Goal: Transaction & Acquisition: Purchase product/service

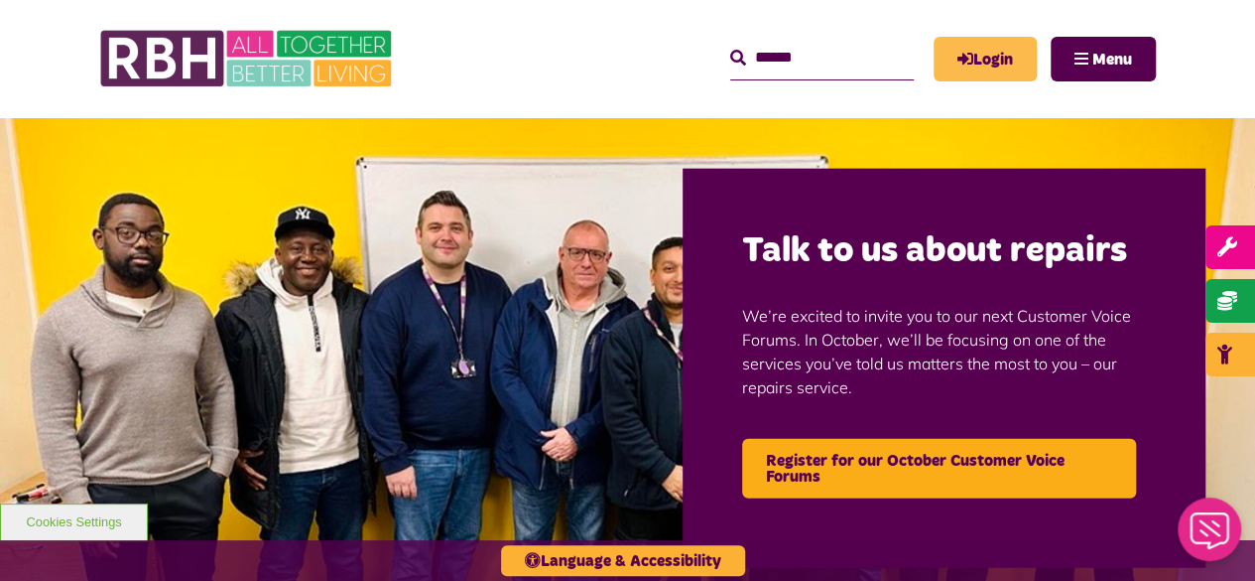
click at [0, 0] on icon "MyRBH" at bounding box center [0, 0] width 0 height 0
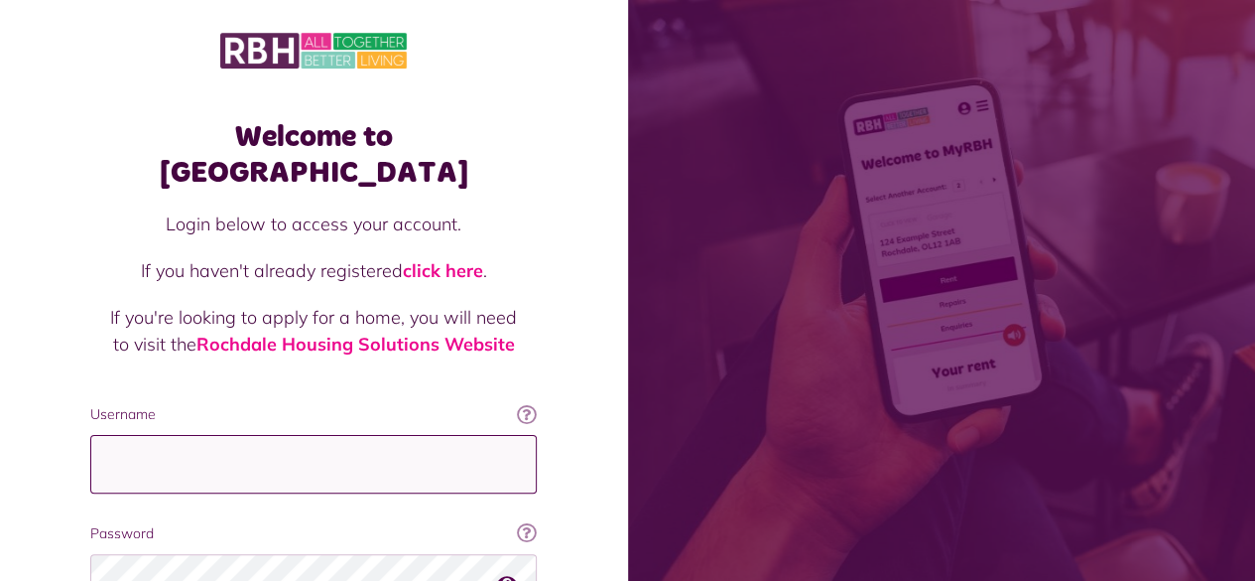
click at [266, 435] on input "Username" at bounding box center [313, 464] width 447 height 59
type input "**********"
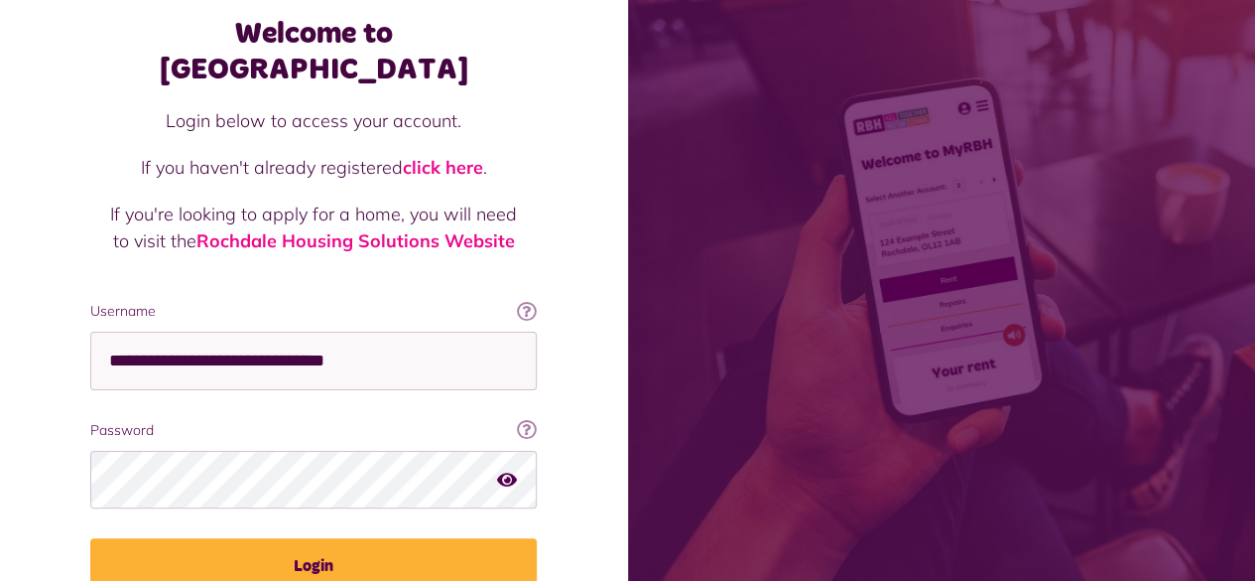
click at [220, 547] on button "Login" at bounding box center [313, 566] width 447 height 56
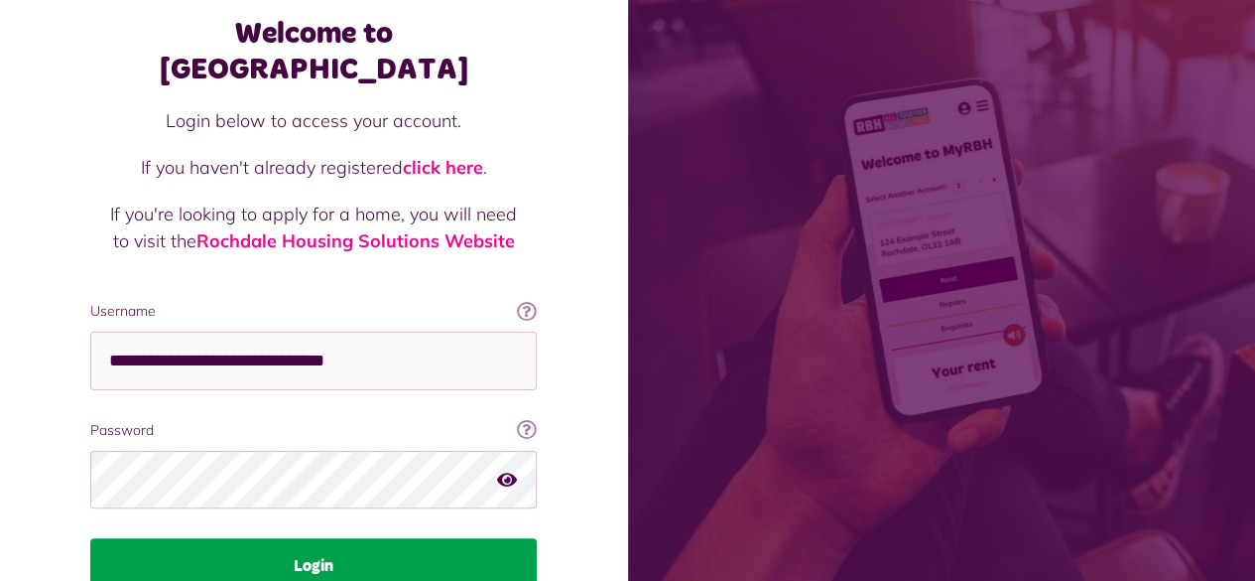
click at [275, 539] on button "Login" at bounding box center [313, 566] width 447 height 56
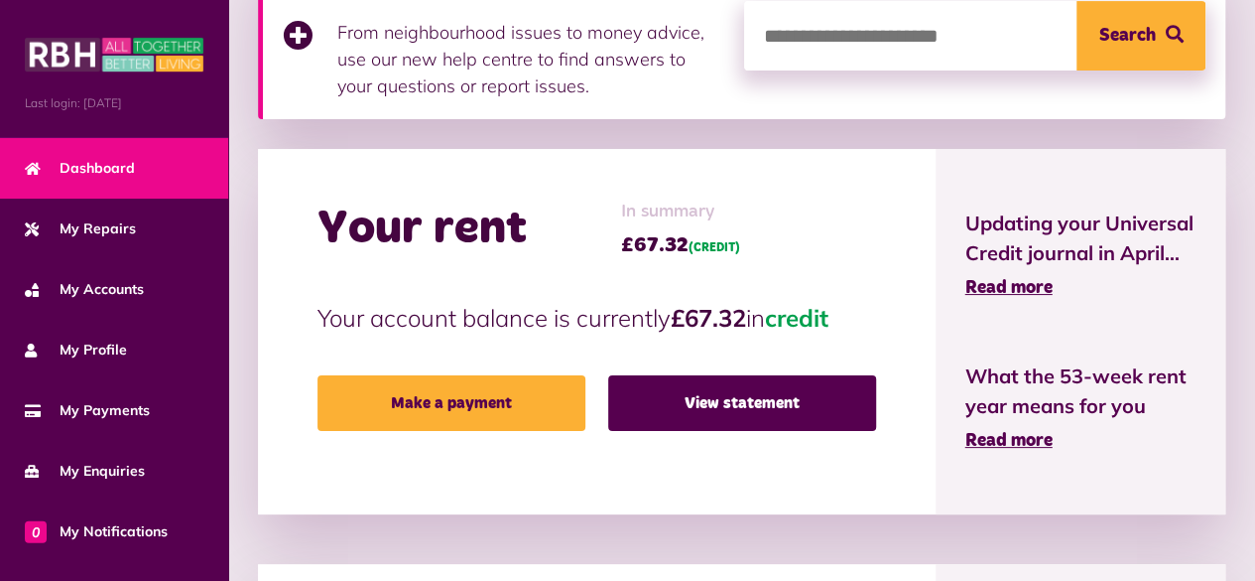
scroll to position [379, 0]
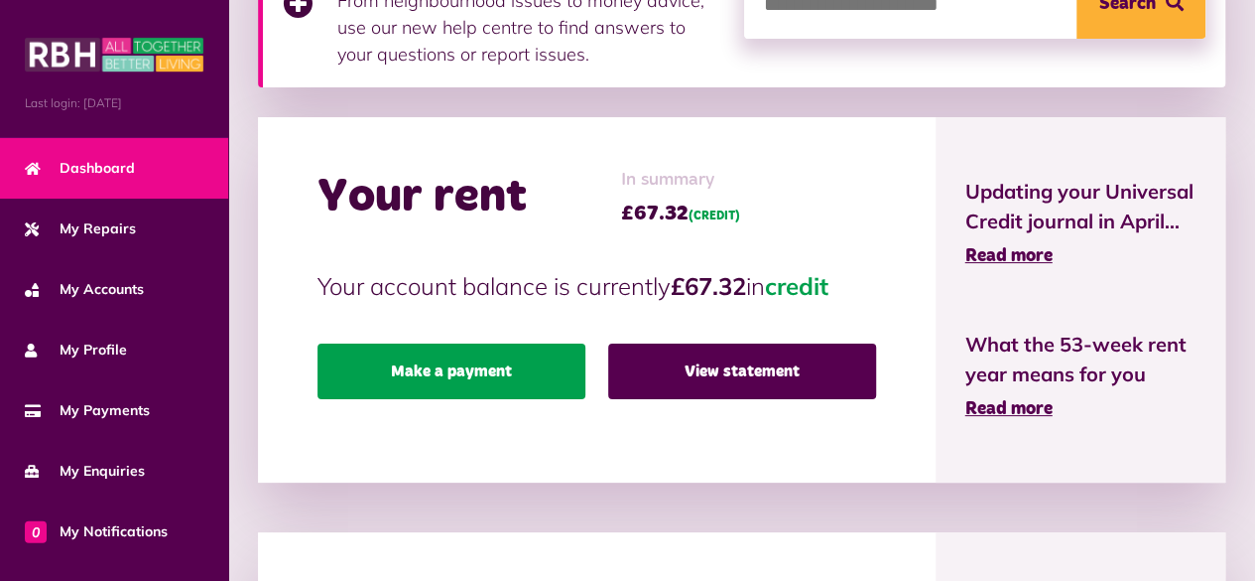
click at [406, 383] on link "Make a payment" at bounding box center [452, 371] width 268 height 56
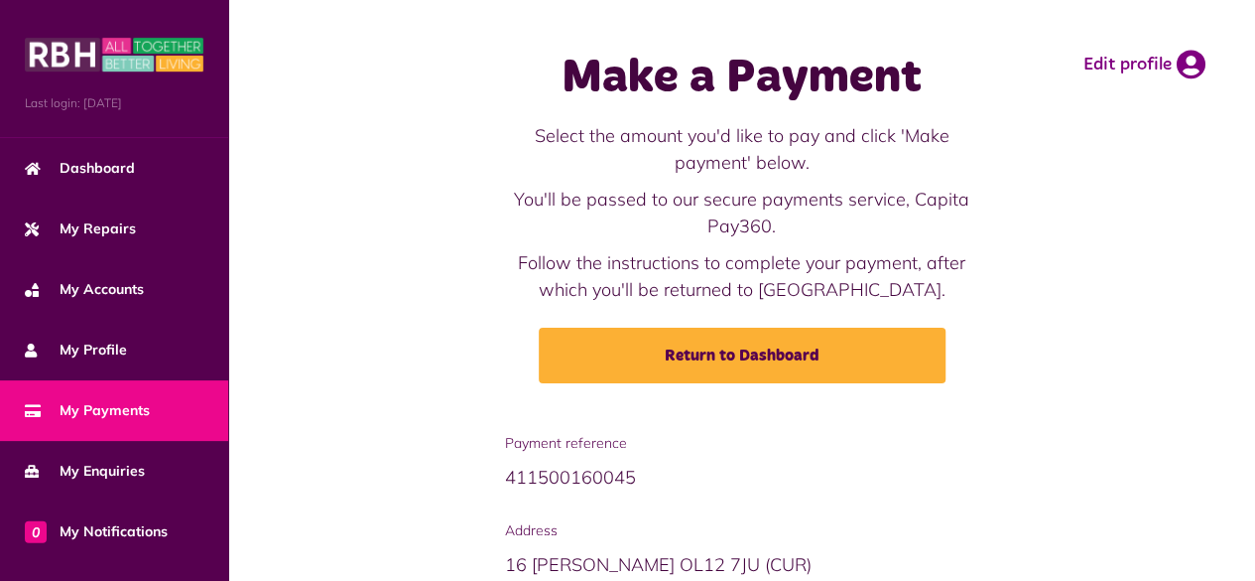
drag, startPoint x: 0, startPoint y: 0, endPoint x: 406, endPoint y: 383, distance: 558.1
click at [406, 383] on div "Make a Payment Select the amount you'd like to pay and click 'Make payment' bel…" at bounding box center [741, 216] width 987 height 393
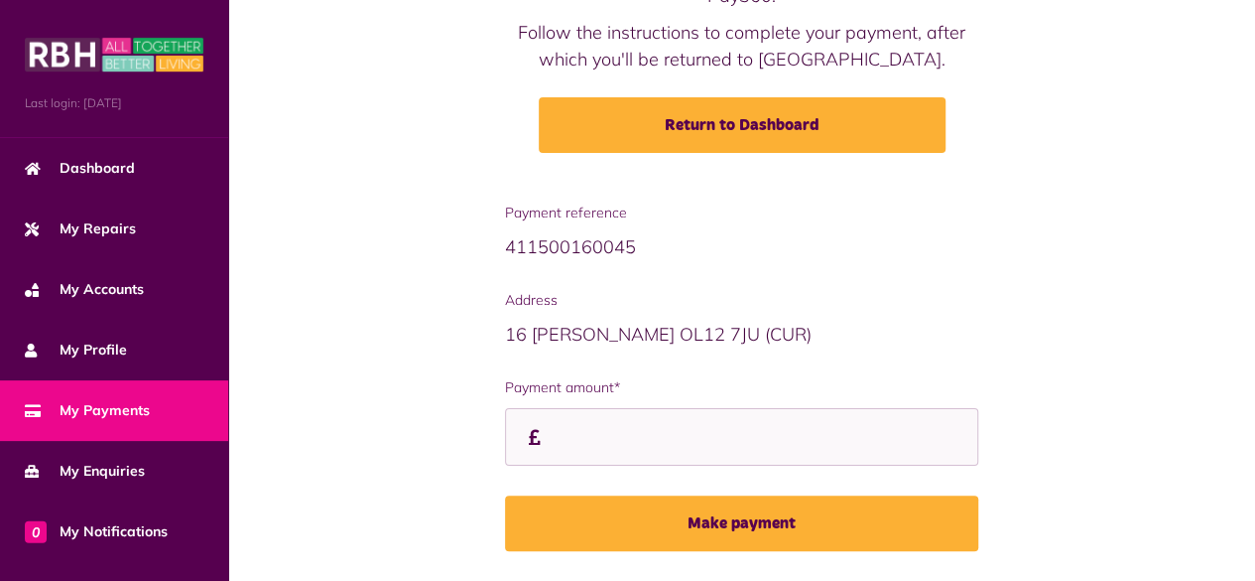
scroll to position [289, 0]
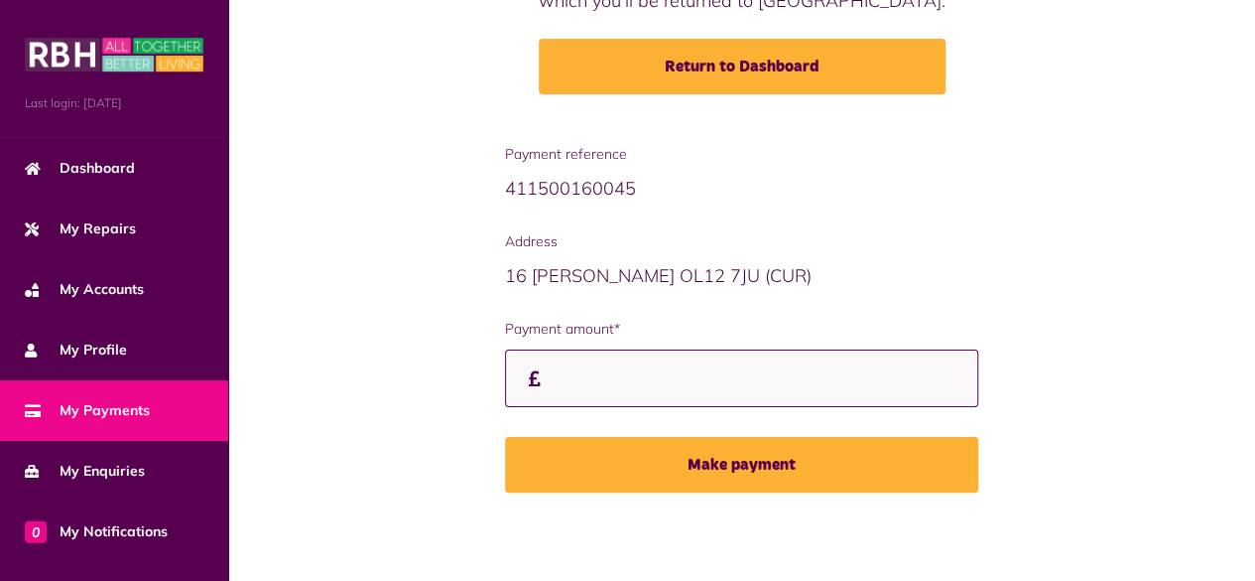
click at [578, 369] on input "Payment amount*" at bounding box center [742, 378] width 474 height 59
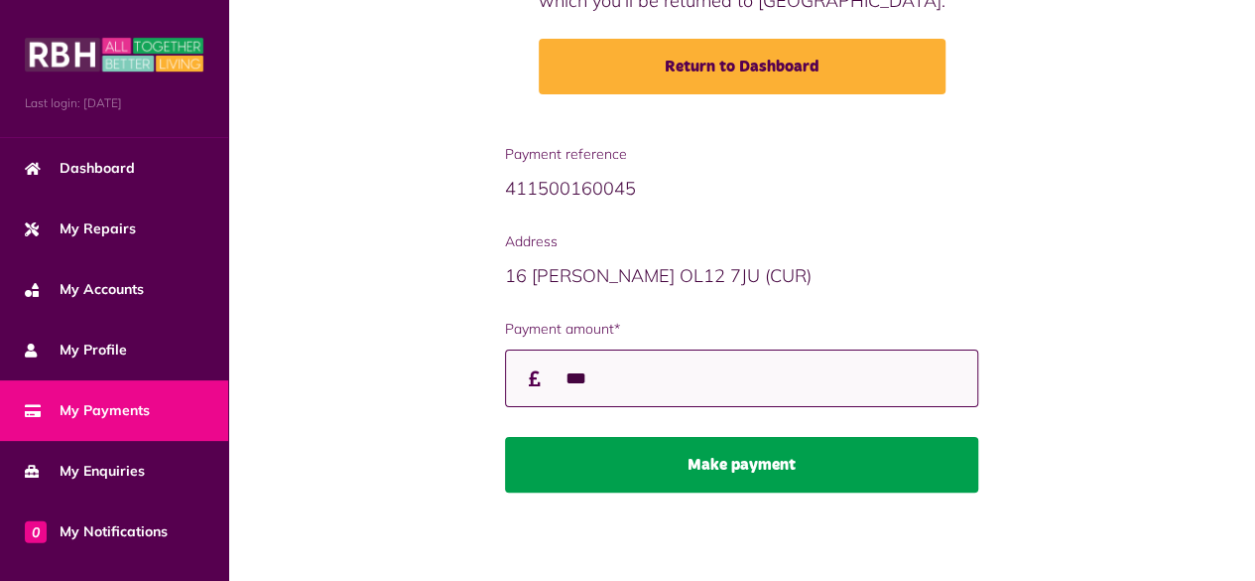
type input "***"
click at [634, 463] on button "Make payment" at bounding box center [742, 465] width 474 height 56
